Goal: Transaction & Acquisition: Purchase product/service

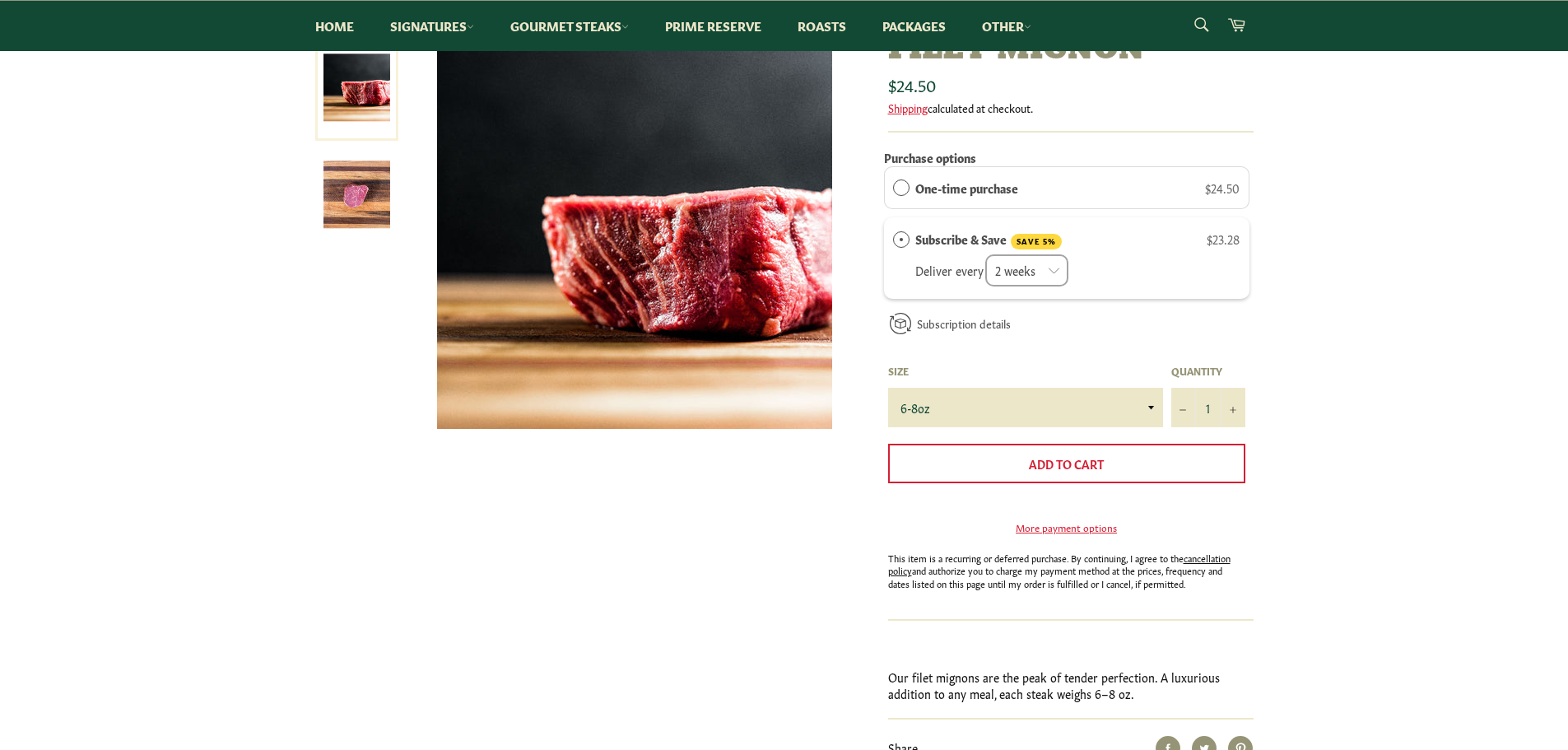
scroll to position [247, 0]
click at [1155, 410] on select "6-8oz" at bounding box center [1026, 407] width 275 height 40
click at [1142, 407] on select "6-8oz" at bounding box center [1026, 407] width 275 height 40
click at [1149, 407] on select "6-8oz" at bounding box center [1026, 407] width 275 height 40
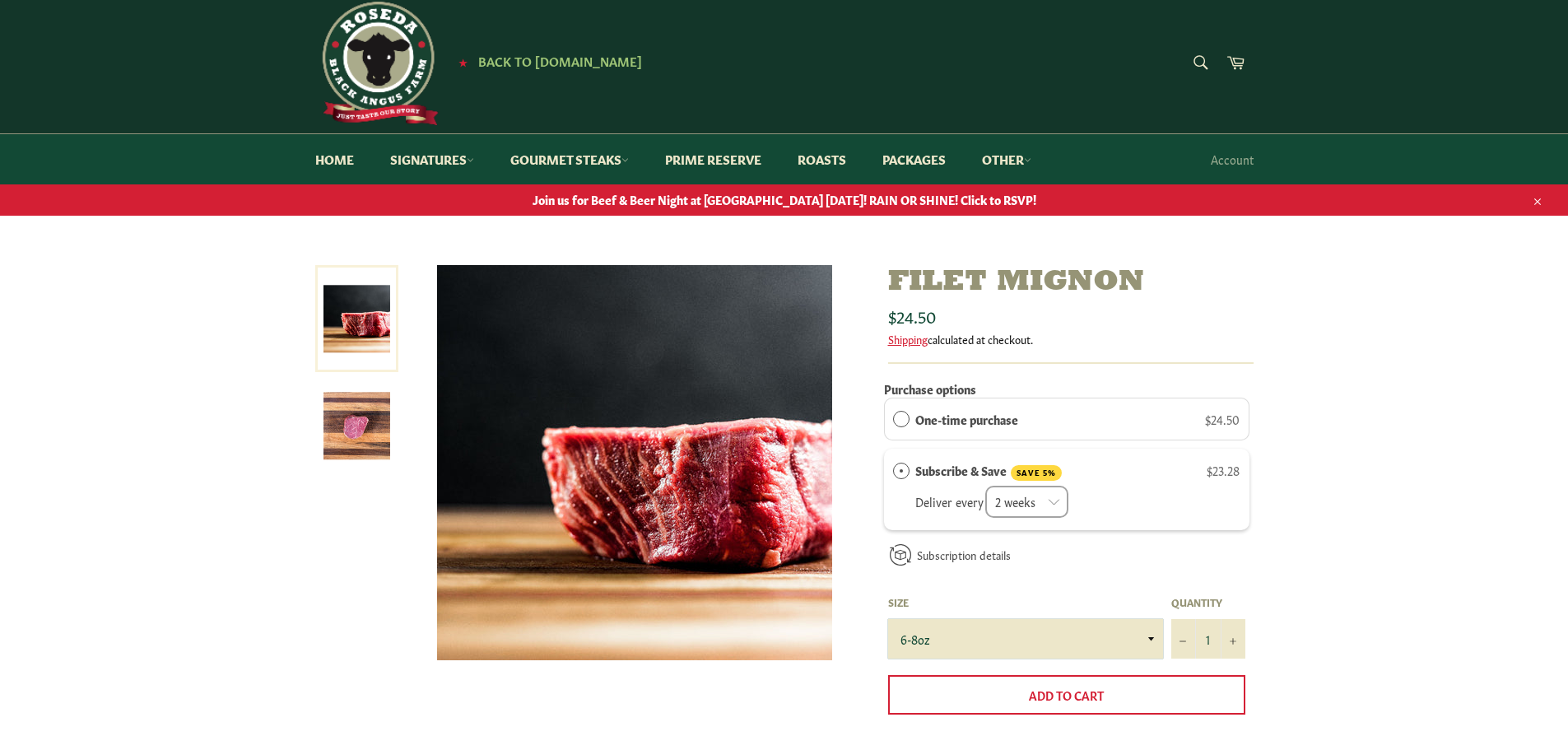
scroll to position [0, 0]
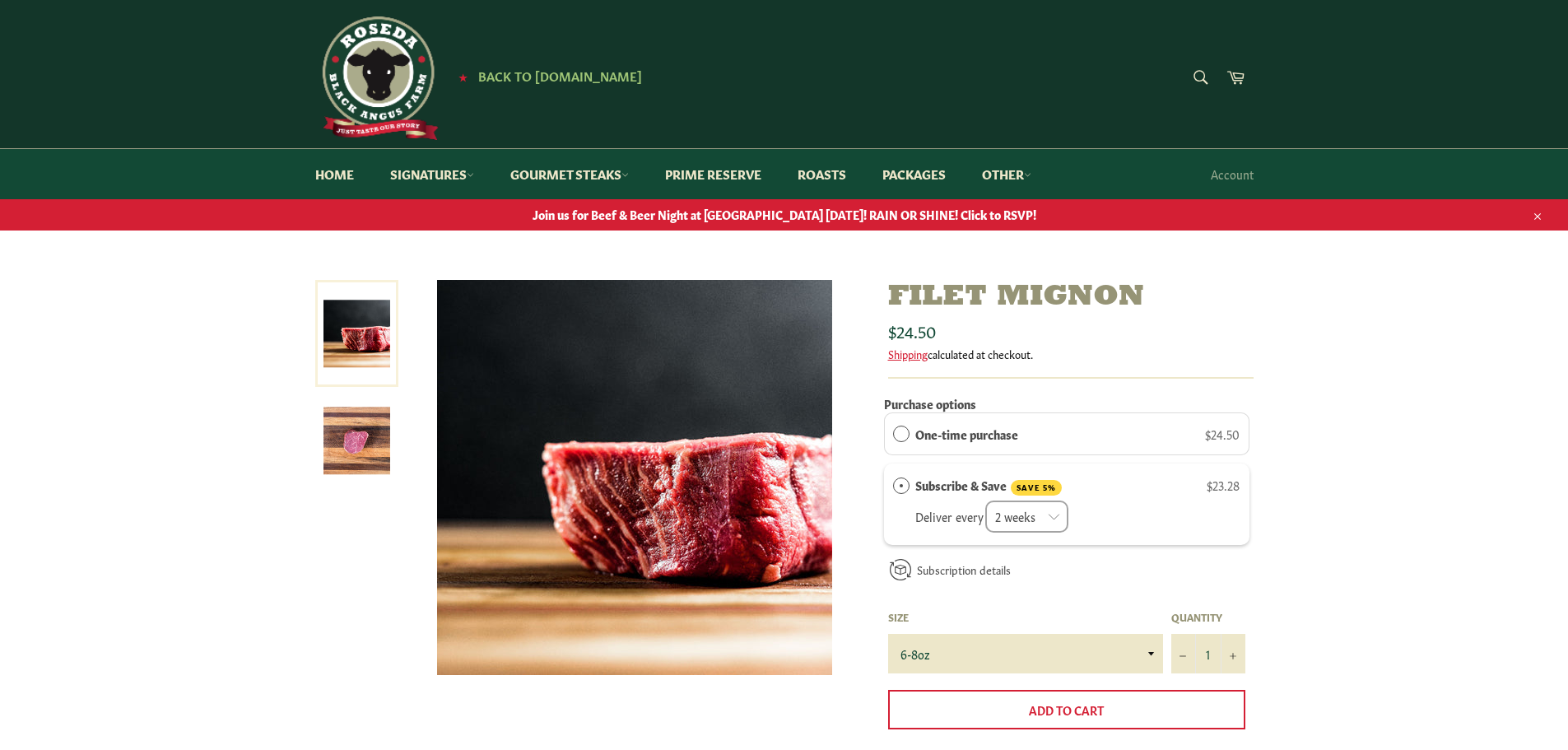
click at [360, 444] on img at bounding box center [357, 441] width 67 height 67
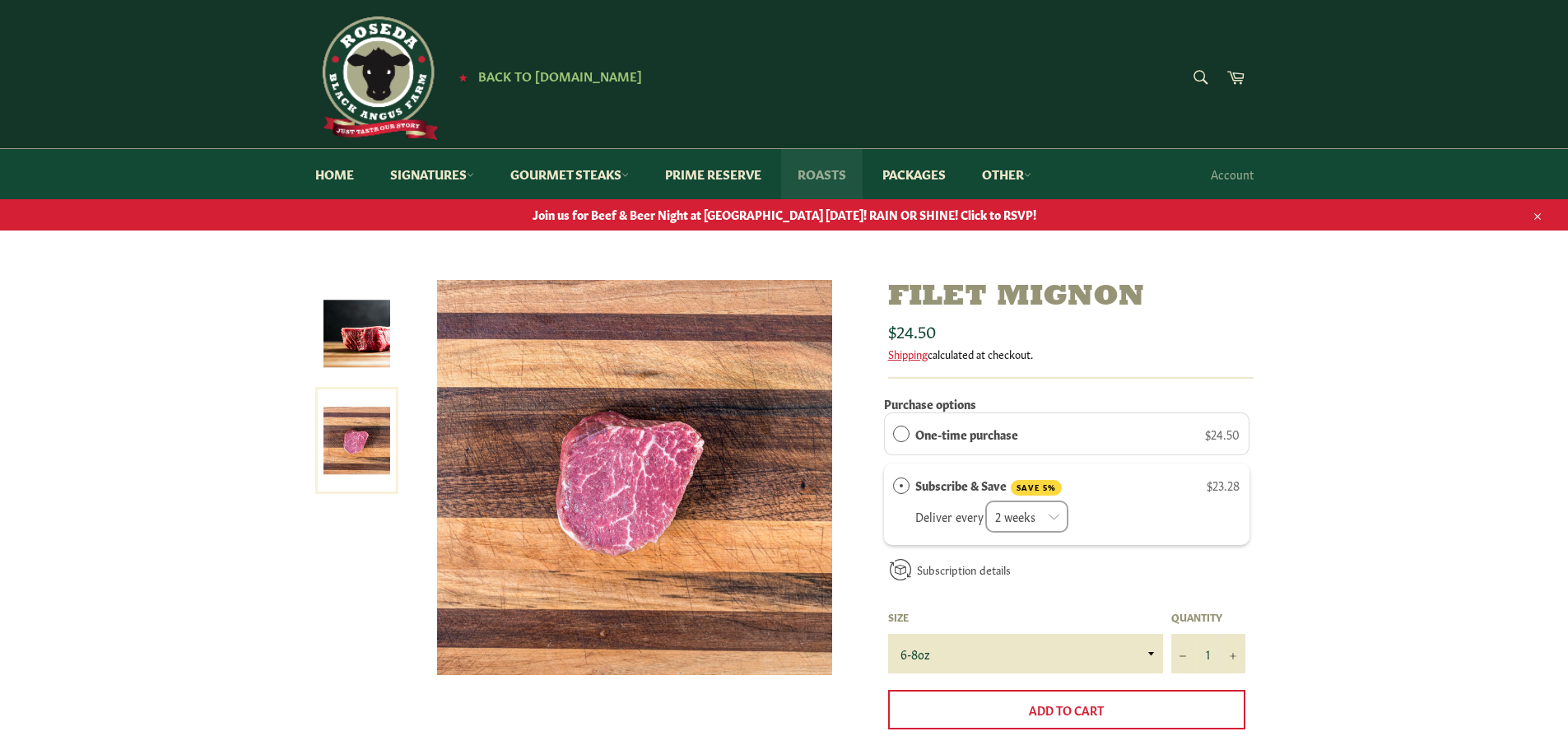
click at [834, 169] on link "Roasts" at bounding box center [822, 173] width 82 height 50
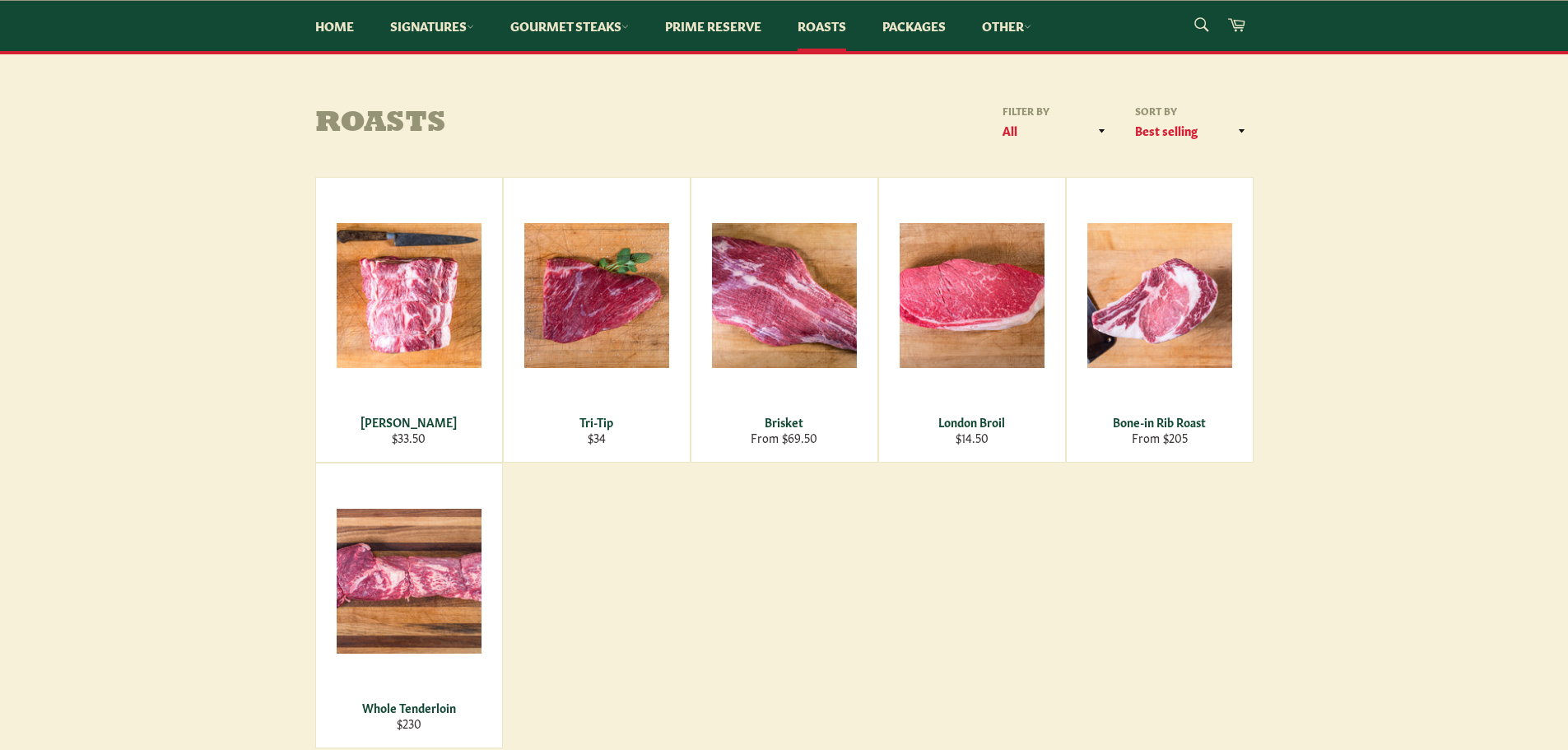
scroll to position [247, 0]
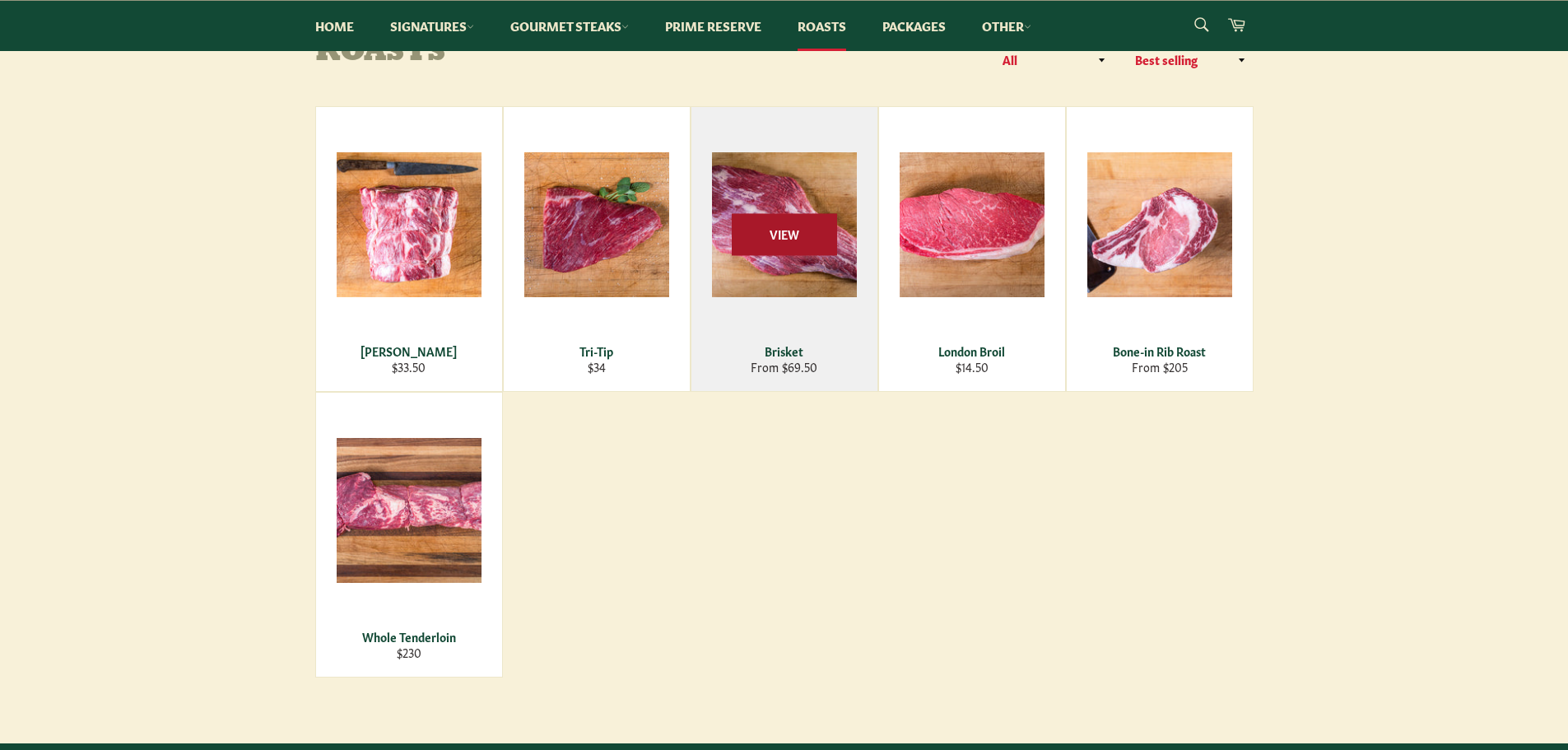
click at [772, 242] on span "View" at bounding box center [785, 234] width 105 height 42
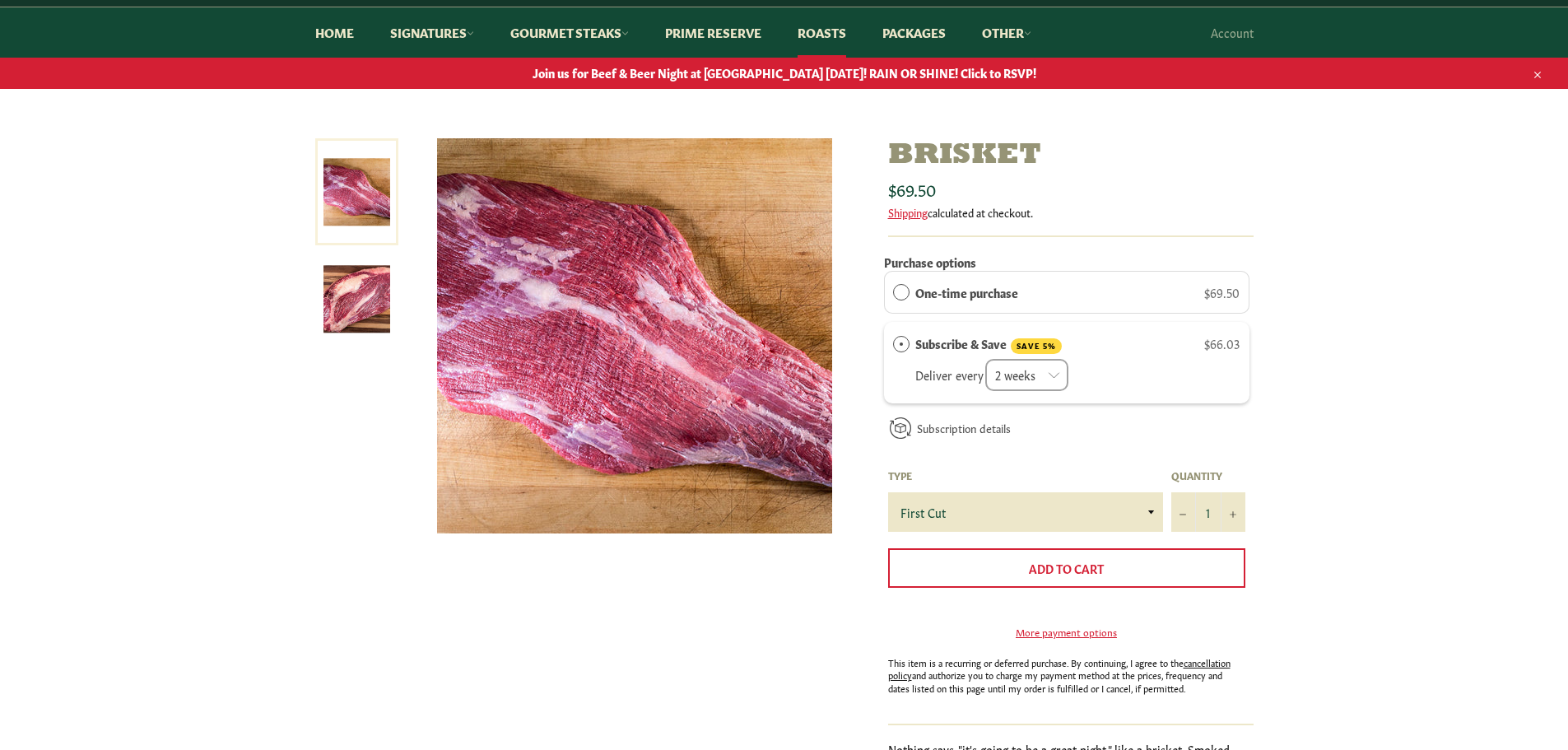
scroll to position [165, 0]
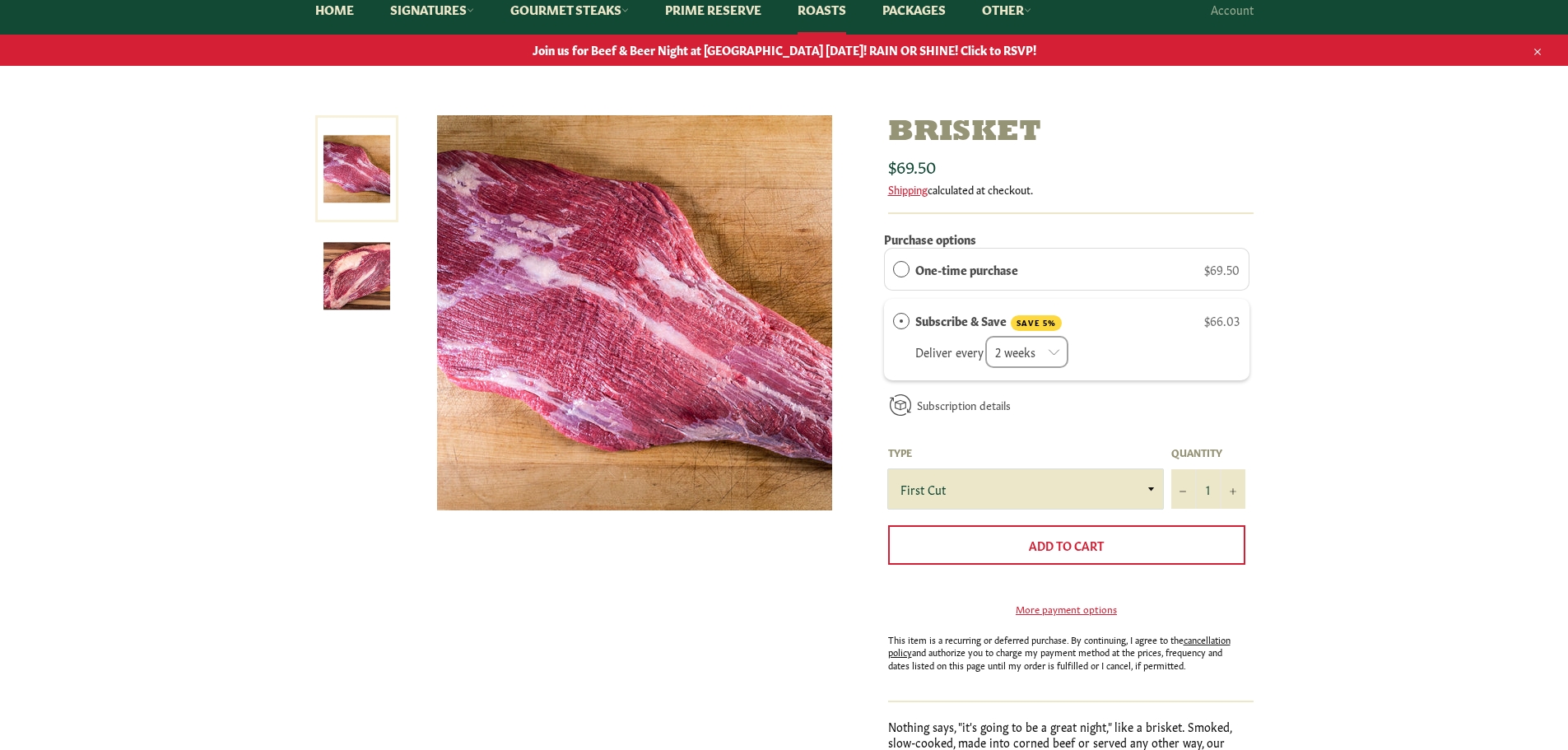
click at [1150, 488] on select "First Cut Whole" at bounding box center [1026, 488] width 275 height 40
click at [888, 469] on select "First Cut Whole" at bounding box center [1026, 488] width 275 height 40
click at [1146, 488] on select "First Cut Whole" at bounding box center [1026, 488] width 275 height 40
select select "First Cut"
click at [888, 469] on select "First Cut Whole" at bounding box center [1026, 488] width 275 height 40
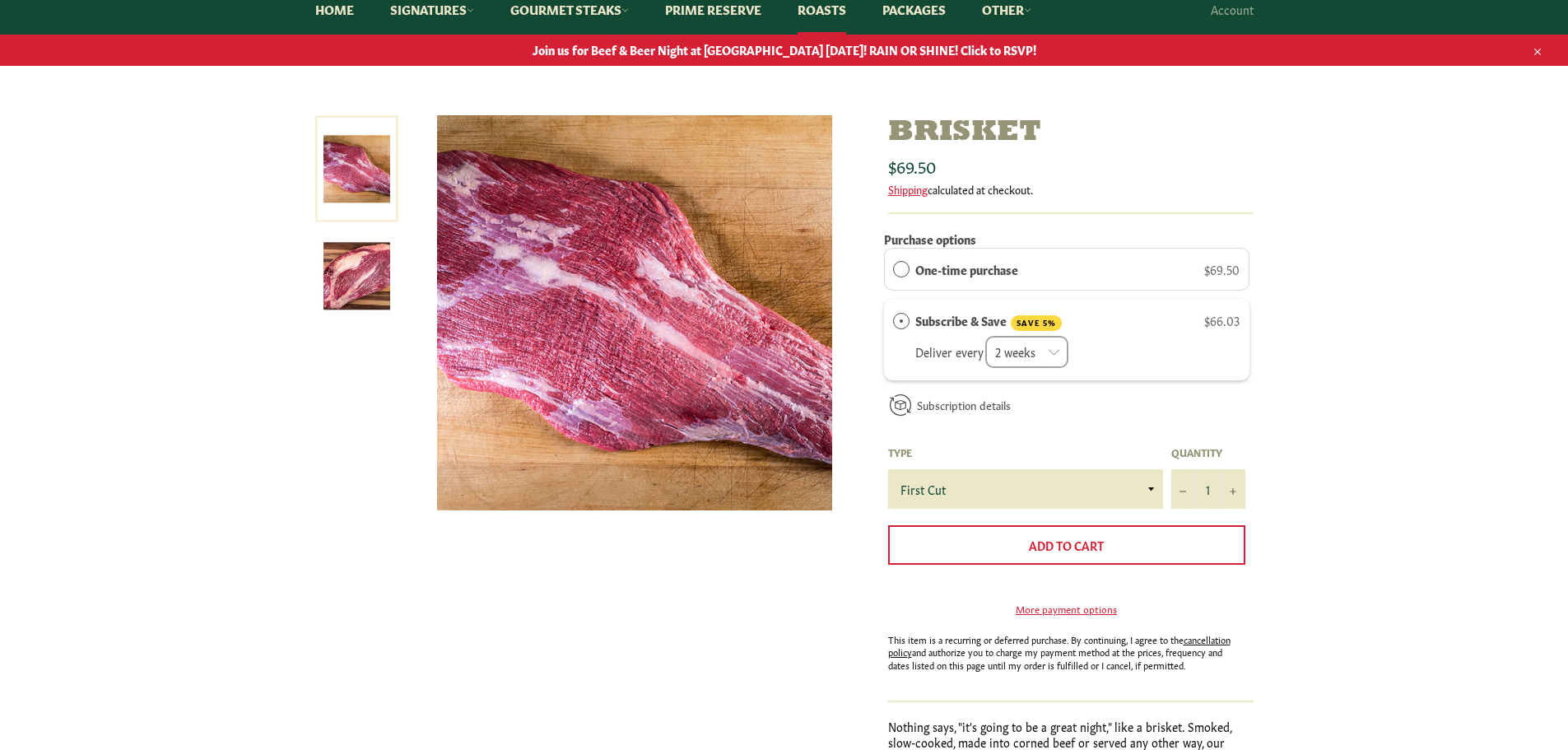
click at [342, 275] on img at bounding box center [357, 276] width 67 height 67
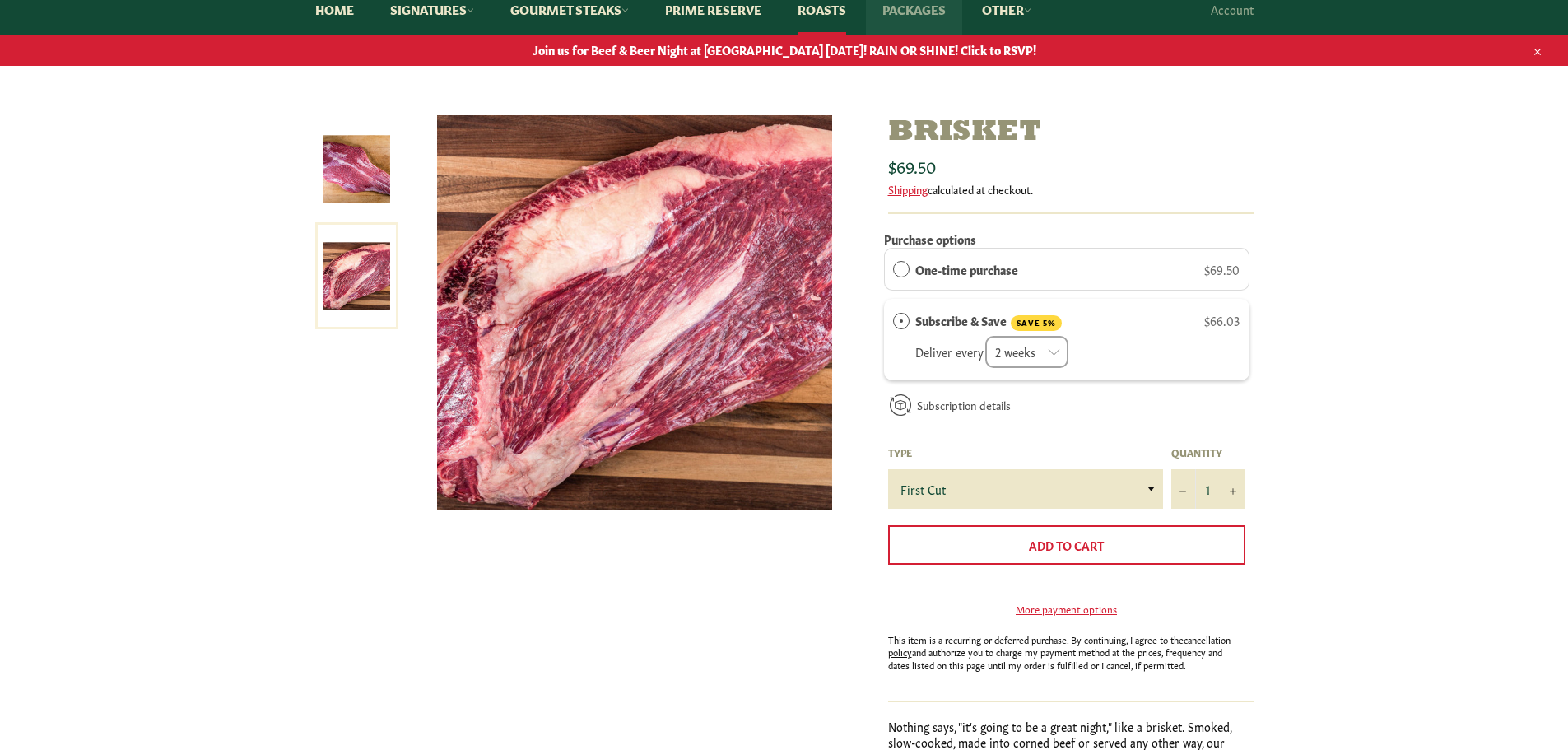
click at [939, 14] on link "Packages" at bounding box center [914, 9] width 96 height 50
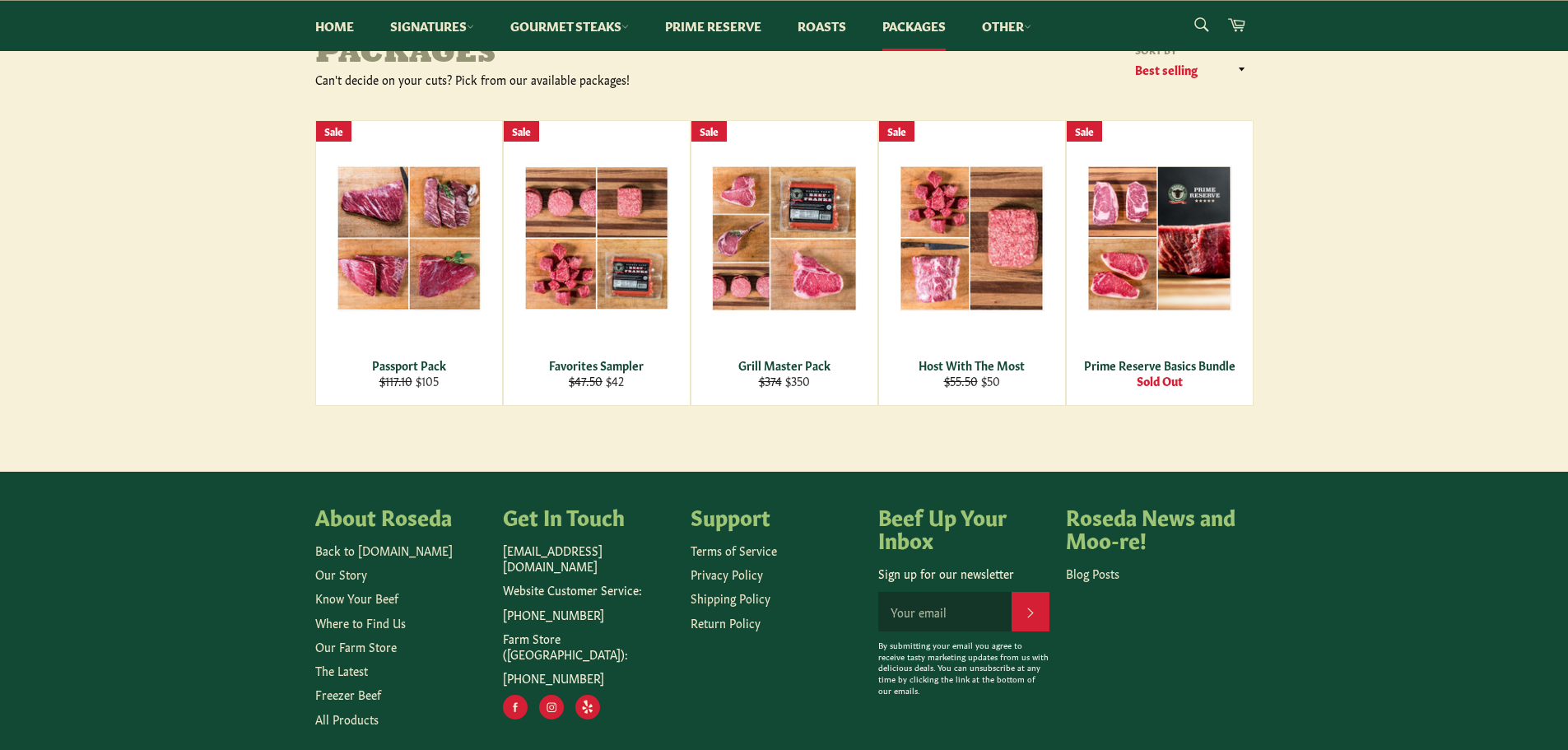
scroll to position [247, 0]
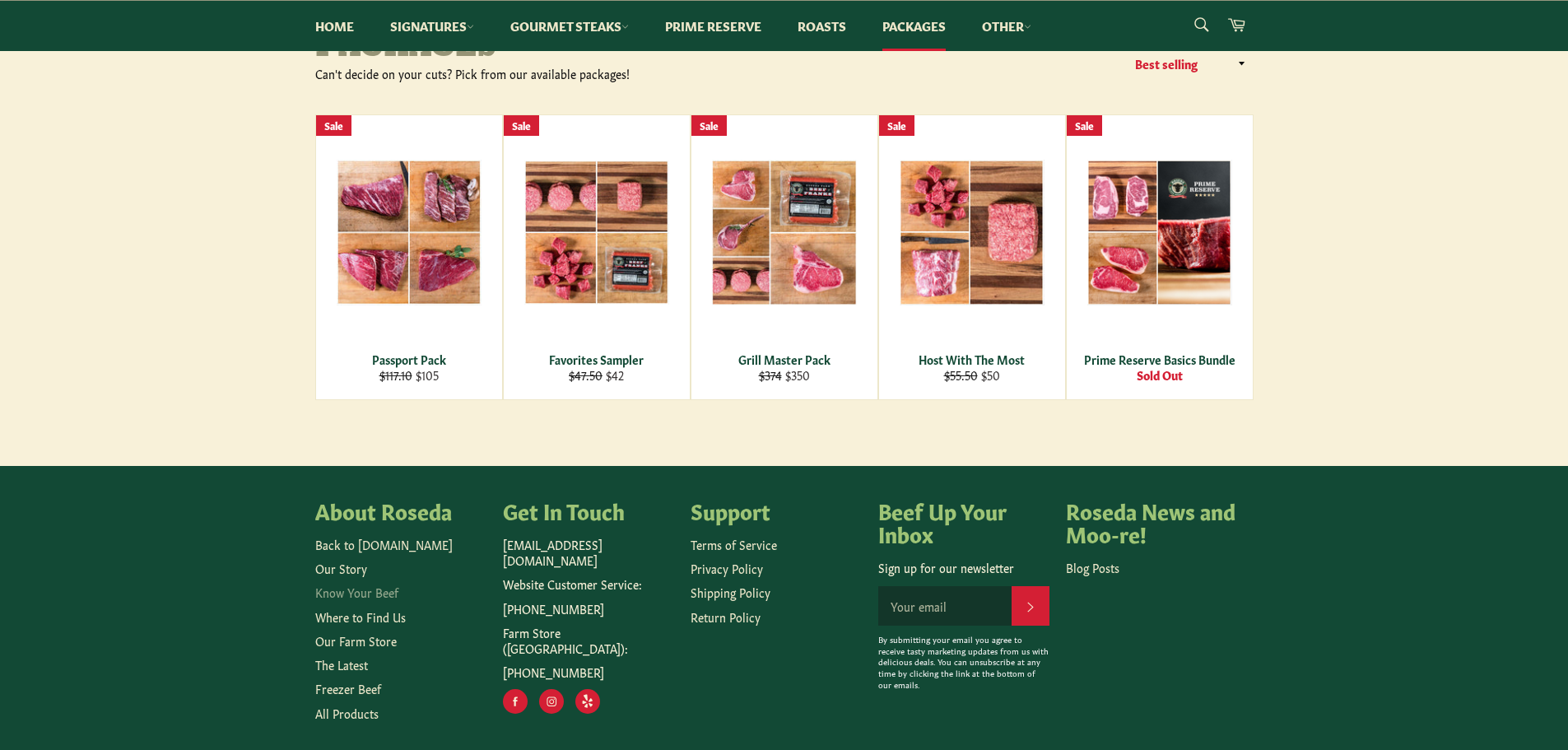
click at [371, 595] on link "Know Your Beef" at bounding box center [357, 591] width 83 height 16
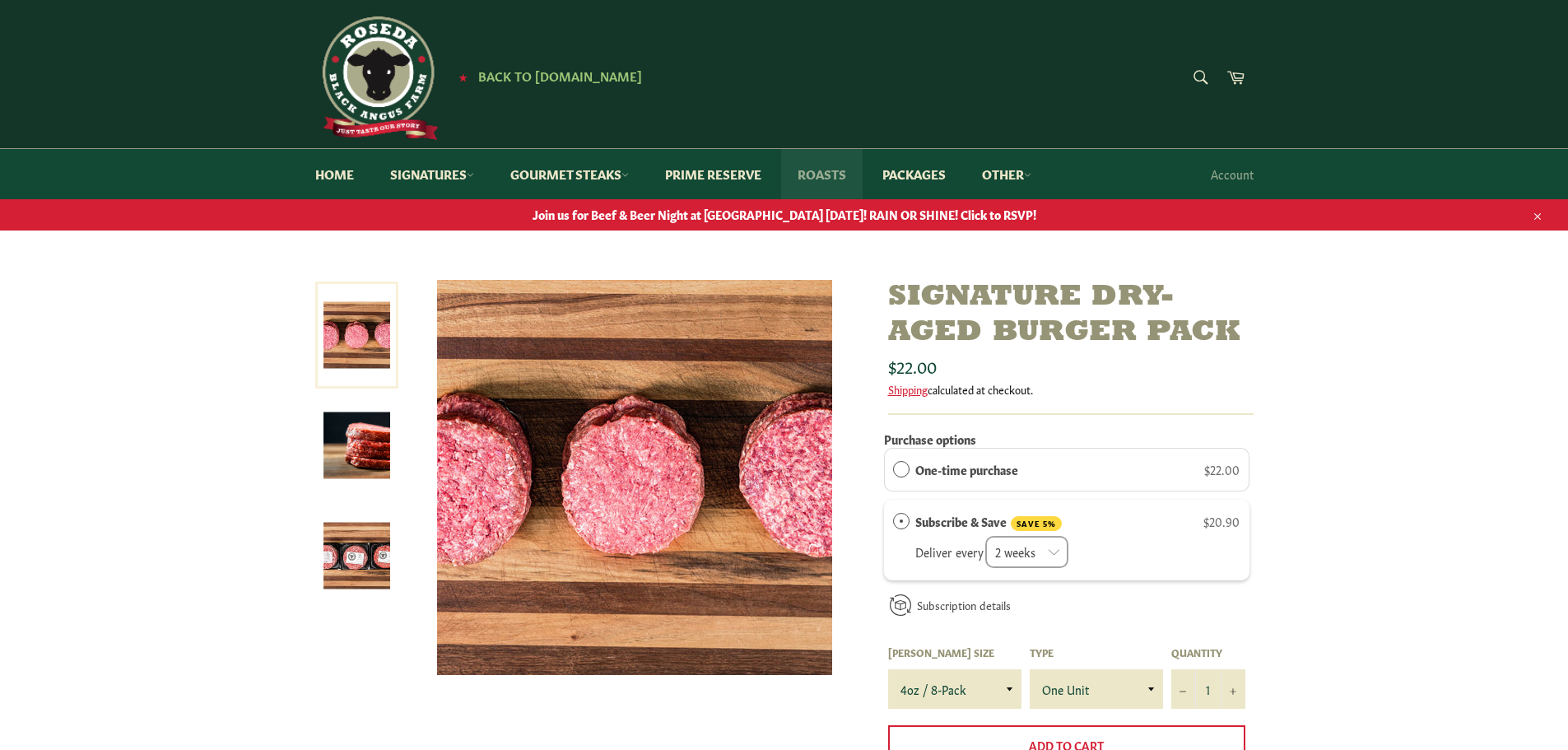
click at [827, 172] on link "Roasts" at bounding box center [822, 173] width 82 height 50
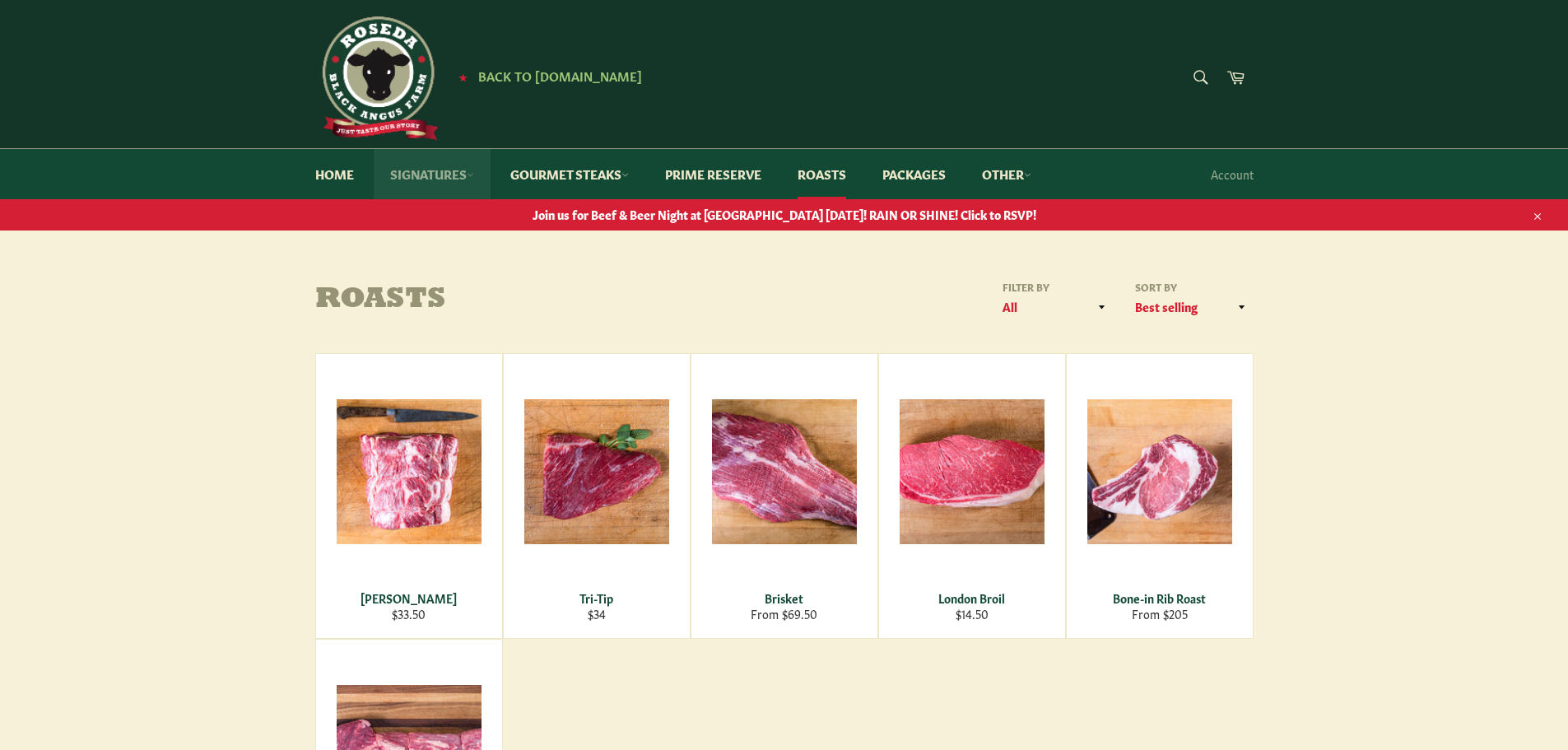
click at [431, 176] on link "Signatures" at bounding box center [432, 173] width 117 height 50
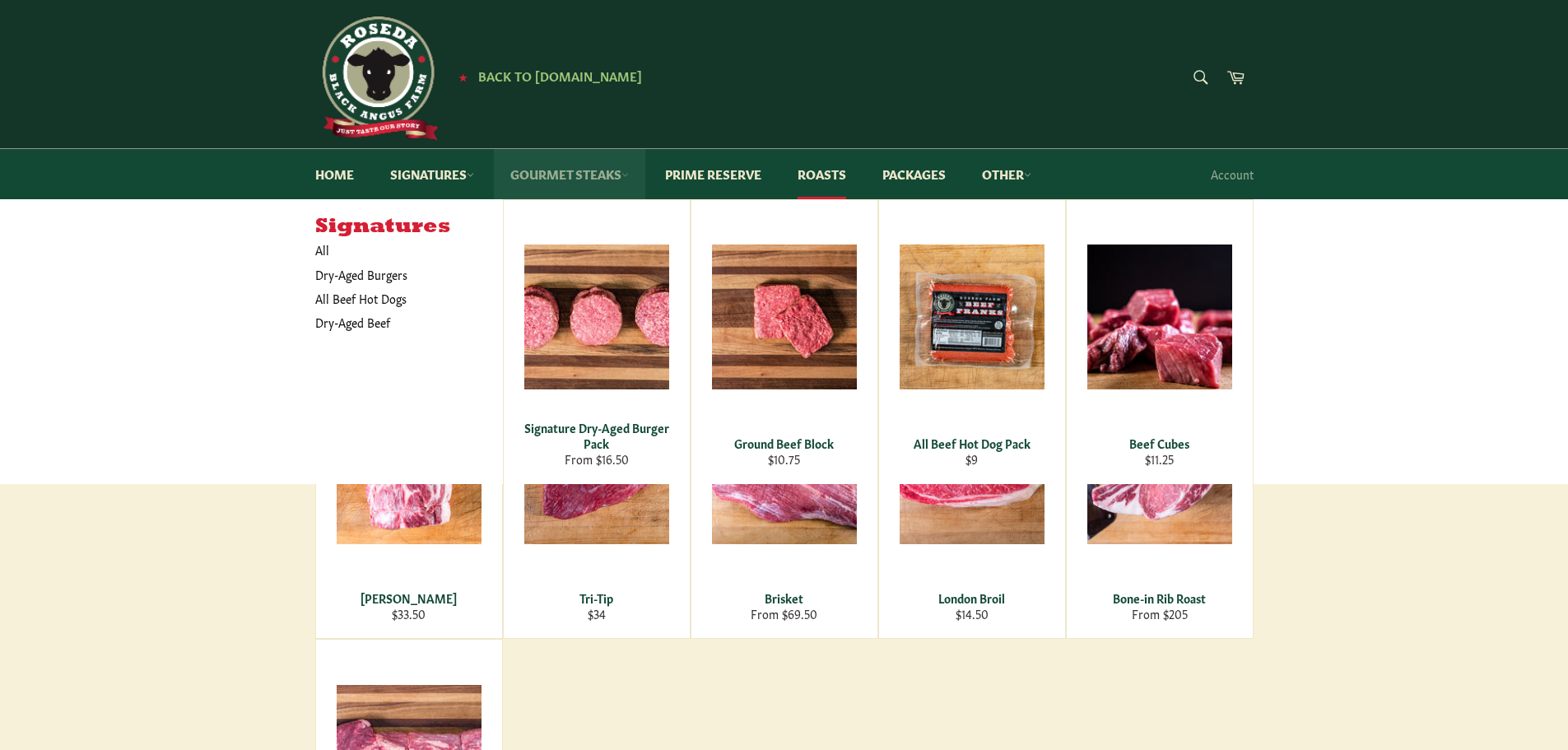
click at [590, 169] on link "Gourmet Steaks" at bounding box center [569, 173] width 151 height 50
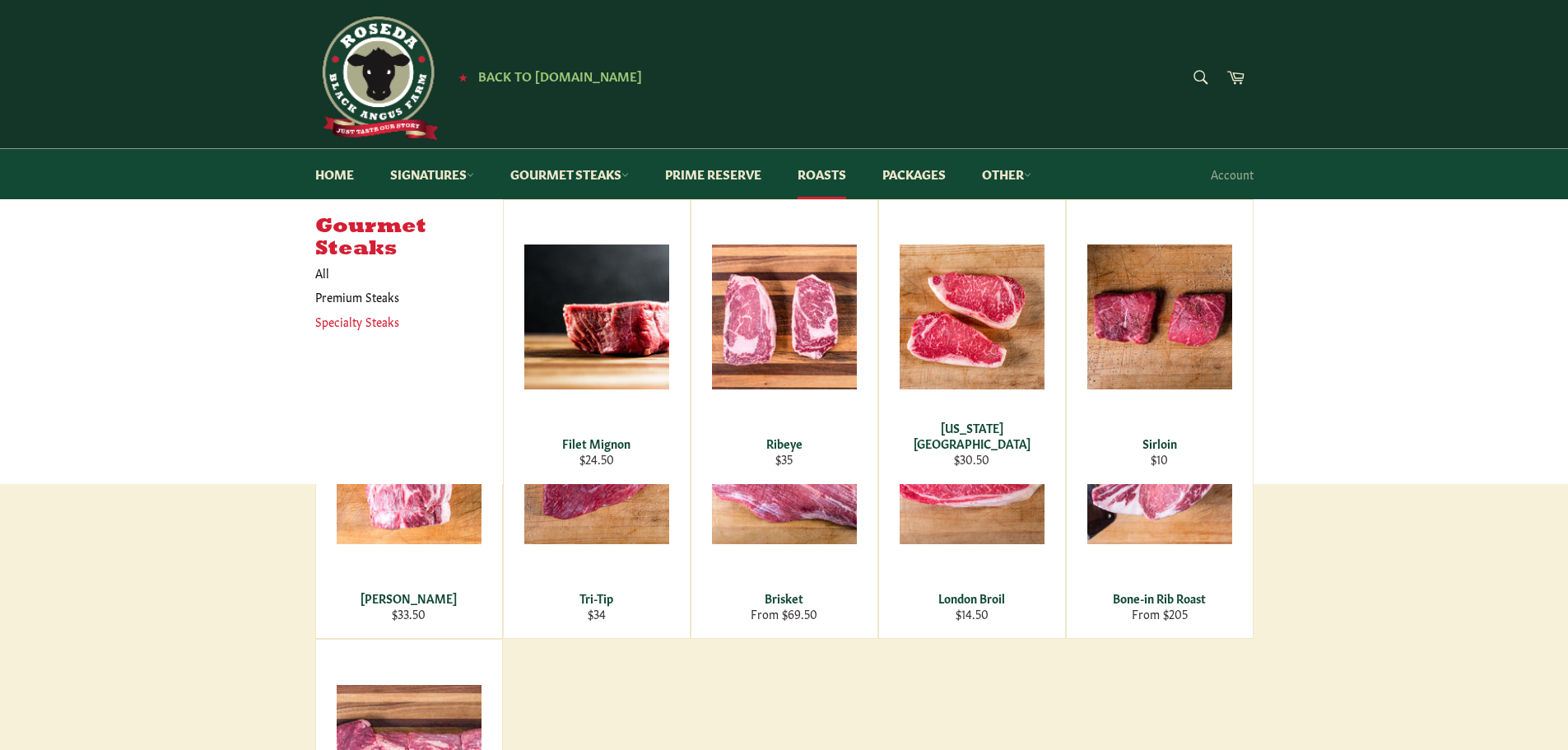
click at [373, 321] on link "Specialty Steaks" at bounding box center [396, 321] width 179 height 24
